Goal: Entertainment & Leisure: Consume media (video, audio)

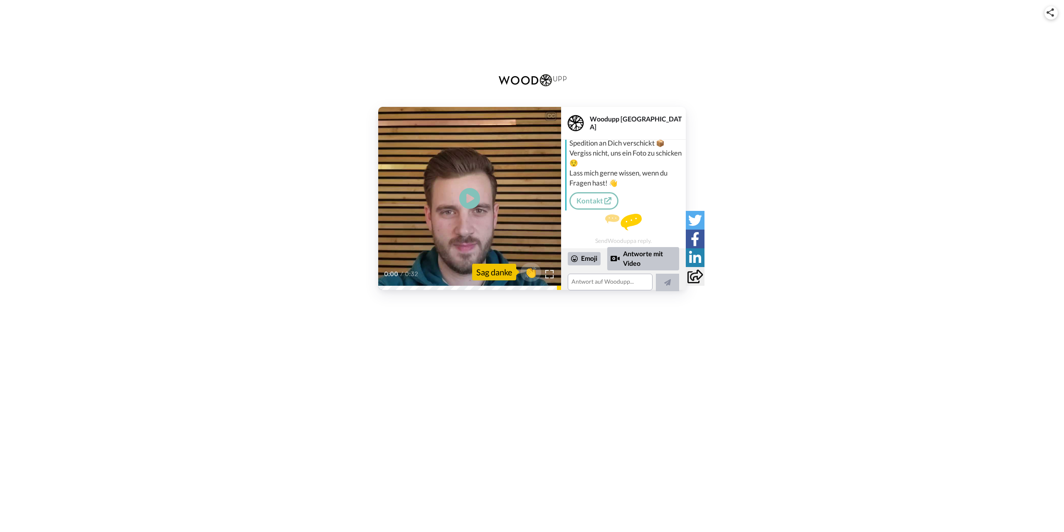
scroll to position [84, 0]
drag, startPoint x: 464, startPoint y: 199, endPoint x: 464, endPoint y: 207, distance: 8.3
click at [464, 199] on icon at bounding box center [470, 198] width 22 height 22
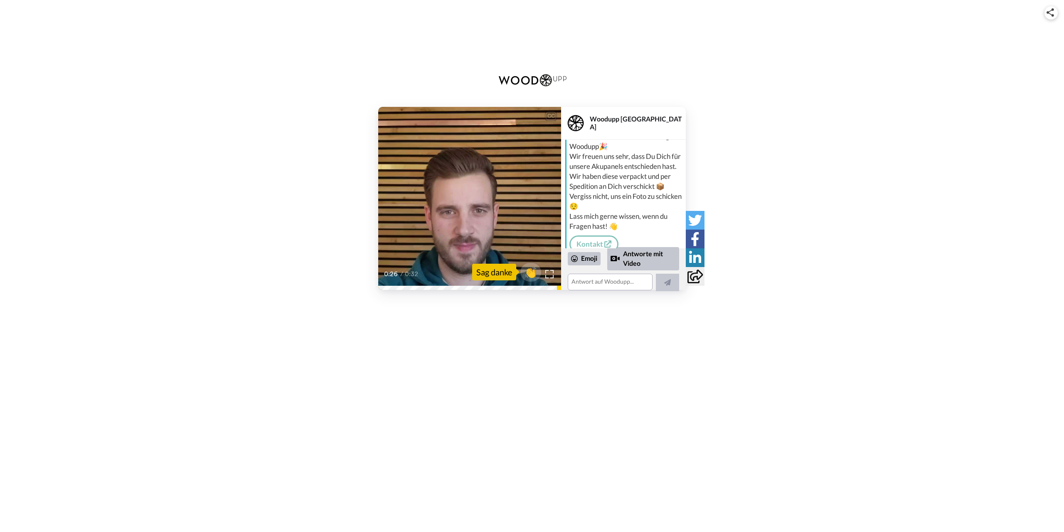
scroll to position [32, 0]
click at [779, 182] on div "CC Play/Pause 0:32 / 0:32 👏 Sag danke Woodupp Switzerland Woodupp Grüezi Alpnac…" at bounding box center [532, 198] width 1064 height 183
click at [796, 181] on div "CC Play/Pause 0:32 / 0:32 👏 Sag danke Woodupp Switzerland Woodupp Grüezi Alpnac…" at bounding box center [532, 198] width 1064 height 183
